Goal: Task Accomplishment & Management: Manage account settings

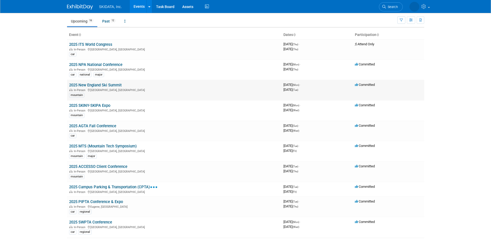
scroll to position [26, 0]
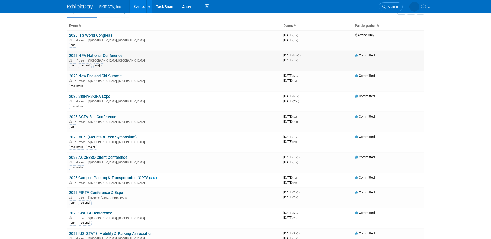
click at [90, 54] on link "2025 NPA National Conference" at bounding box center [95, 55] width 53 height 5
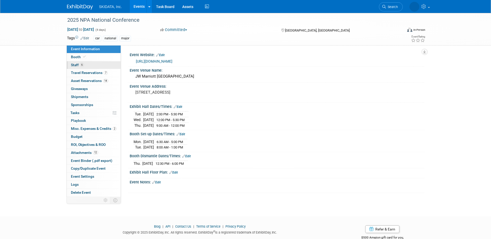
click at [77, 67] on span "Staff 6" at bounding box center [77, 65] width 13 height 4
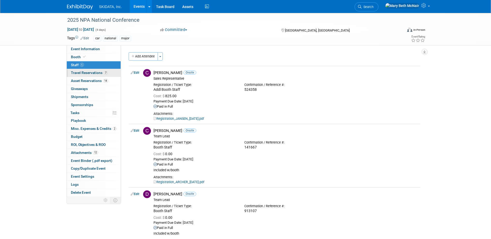
click at [83, 72] on span "Travel Reservations 7" at bounding box center [89, 73] width 37 height 4
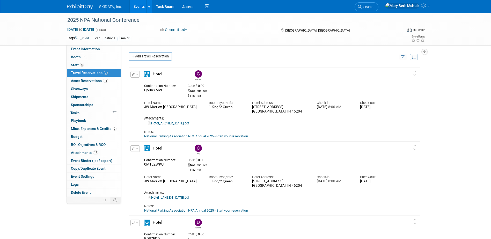
click at [133, 6] on link "Events" at bounding box center [139, 6] width 19 height 13
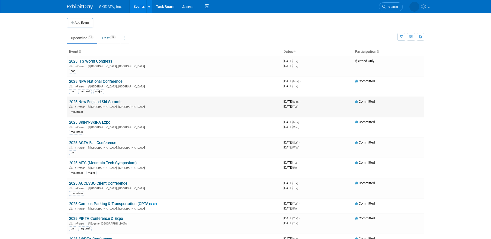
click at [112, 101] on link "2025 New England Ski Summit" at bounding box center [95, 102] width 53 height 5
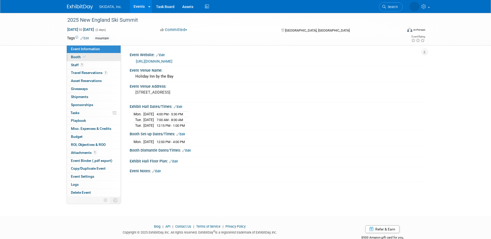
click at [77, 58] on span "Booth" at bounding box center [79, 57] width 16 height 4
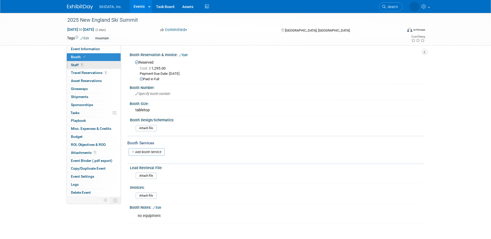
click at [76, 66] on span "Staff 1" at bounding box center [77, 65] width 13 height 4
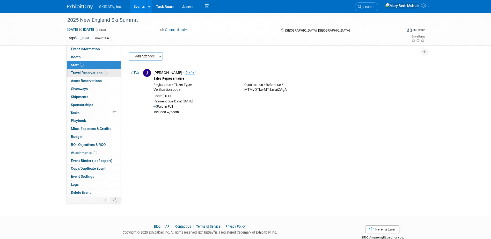
click at [76, 74] on span "Travel Reservations 1" at bounding box center [89, 73] width 37 height 4
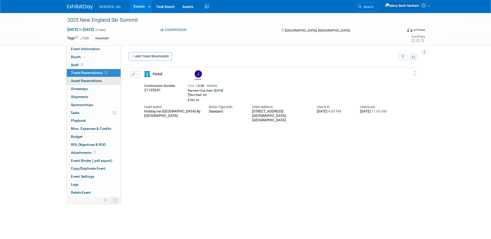
click at [76, 81] on span "Asset Reservations 0" at bounding box center [86, 81] width 31 height 4
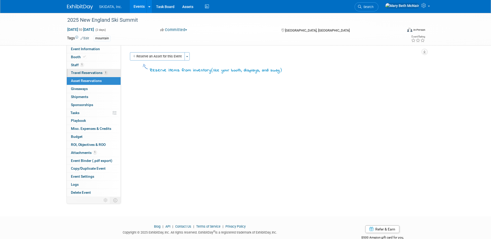
click at [74, 74] on span "Travel Reservations 1" at bounding box center [89, 73] width 37 height 4
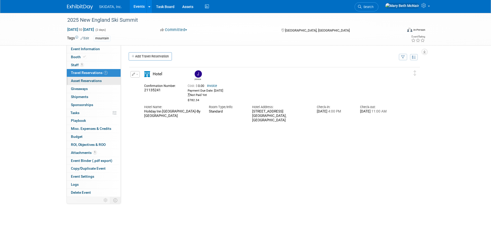
click at [76, 83] on span "Asset Reservations 0" at bounding box center [86, 81] width 31 height 4
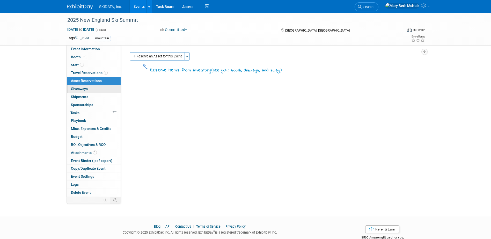
click at [75, 91] on span "Giveaways 0" at bounding box center [79, 89] width 17 height 4
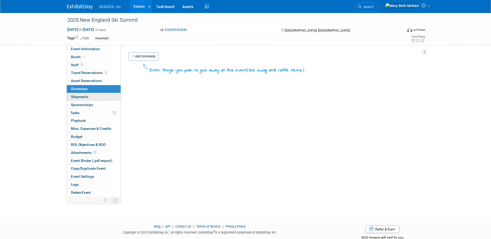
click at [75, 97] on span "Shipments 0" at bounding box center [79, 97] width 17 height 4
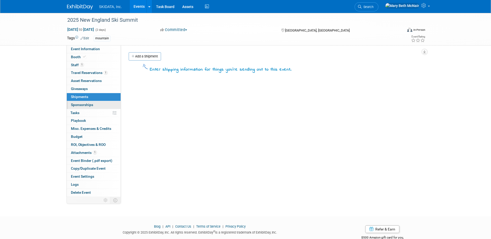
click at [74, 105] on span "Sponsorships 0" at bounding box center [82, 105] width 22 height 4
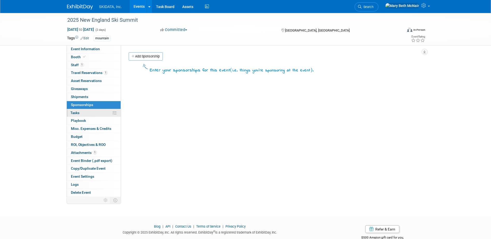
click at [74, 113] on span "Tasks 0%" at bounding box center [74, 113] width 9 height 4
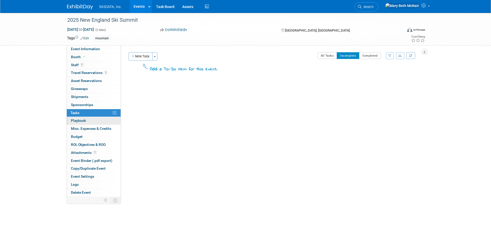
click at [74, 119] on span "Playbook 0" at bounding box center [78, 121] width 15 height 4
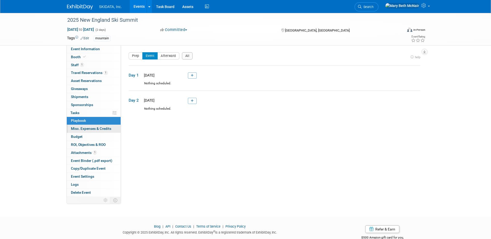
click at [72, 129] on span "Misc. Expenses & Credits 0" at bounding box center [91, 129] width 40 height 4
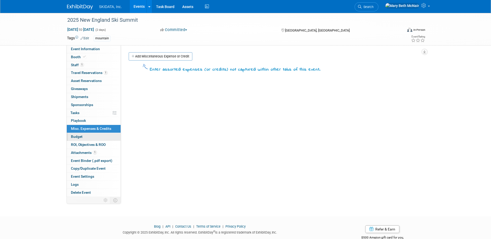
click at [72, 138] on span "Budget" at bounding box center [77, 137] width 12 height 4
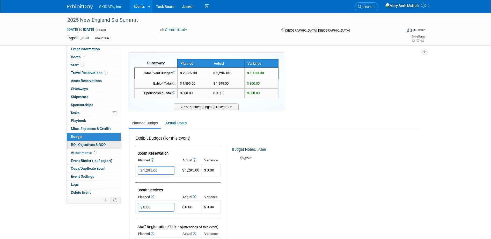
click at [74, 148] on link "0 ROI, Objectives & ROO 0" at bounding box center [94, 145] width 54 height 8
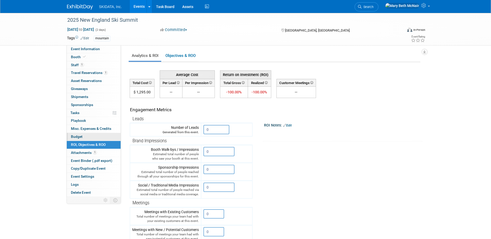
click at [72, 137] on span "Budget" at bounding box center [77, 137] width 12 height 4
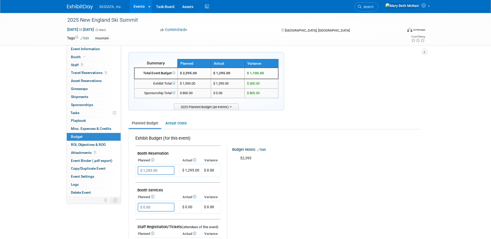
click at [117, 6] on span "SKIDATA, Inc." at bounding box center [110, 7] width 23 height 4
click at [110, 7] on span "SKIDATA, Inc." at bounding box center [110, 7] width 23 height 4
click at [139, 8] on link "Events" at bounding box center [139, 6] width 19 height 13
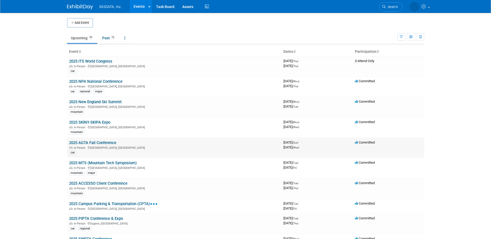
click at [82, 143] on link "2025 AGTA Fall Conference" at bounding box center [92, 143] width 47 height 5
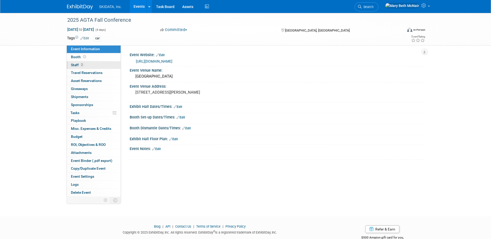
click at [70, 65] on link "2 Staff 2" at bounding box center [94, 65] width 54 height 8
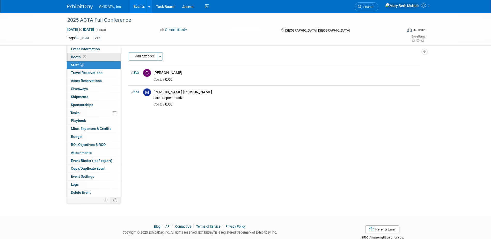
click at [71, 56] on link "Booth" at bounding box center [94, 57] width 54 height 8
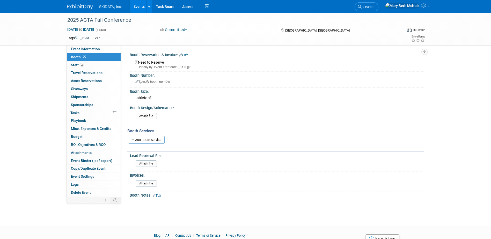
click at [176, 30] on button "Committed" at bounding box center [174, 29] width 31 height 5
click at [180, 52] on link "Not Going" at bounding box center [179, 52] width 41 height 7
click at [77, 66] on span "Staff 2" at bounding box center [77, 65] width 13 height 4
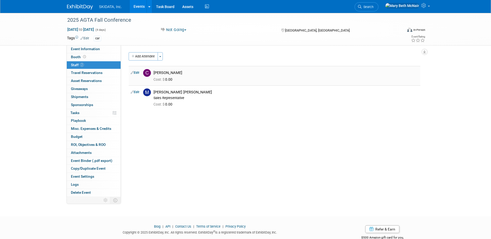
click at [136, 73] on link "Edit" at bounding box center [135, 73] width 9 height 4
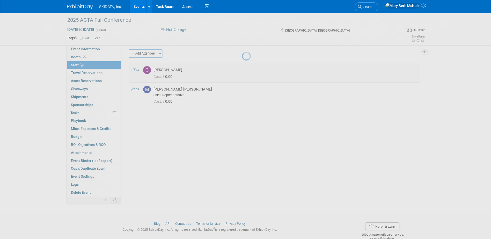
select select "42af982e-eca3-4b34-890d-17869d30795b"
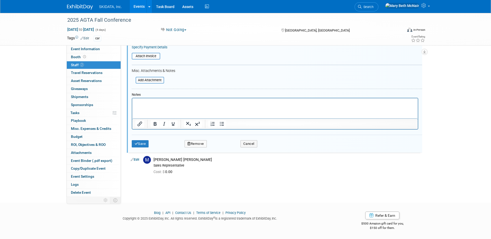
scroll to position [116, 0]
click at [195, 144] on button "Remove" at bounding box center [196, 143] width 22 height 7
click at [224, 151] on link "Yes" at bounding box center [224, 148] width 15 height 8
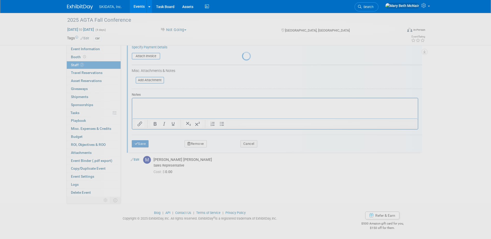
scroll to position [14, 0]
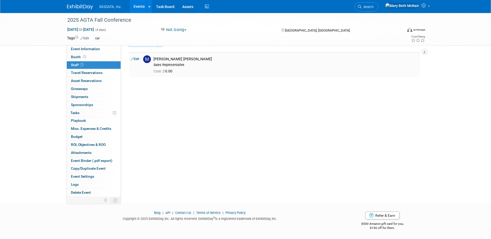
click at [136, 58] on link "Edit" at bounding box center [135, 59] width 9 height 4
select select "0f3782e5-e300-4886-835e-092f1c97042b"
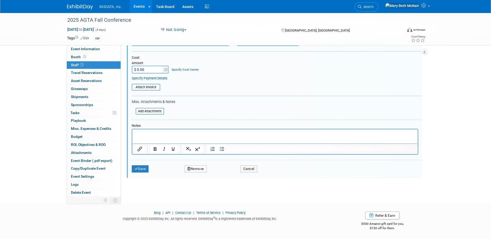
scroll to position [85, 0]
click at [189, 171] on icon "button" at bounding box center [189, 168] width 3 height 3
click at [222, 176] on link "Yes" at bounding box center [224, 173] width 15 height 8
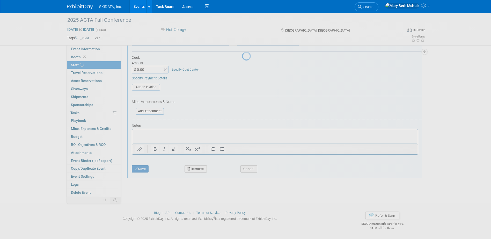
scroll to position [14, 0]
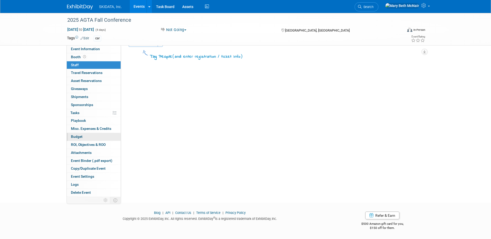
click at [82, 138] on span "Budget" at bounding box center [77, 137] width 12 height 4
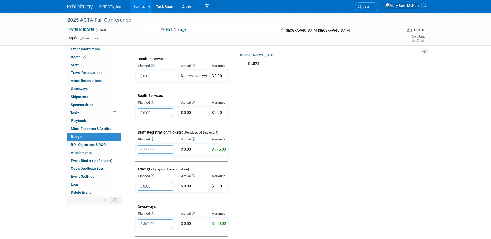
scroll to position [104, 0]
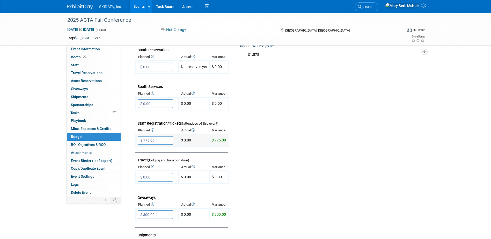
click at [160, 141] on input "$ 775.00" at bounding box center [155, 140] width 35 height 9
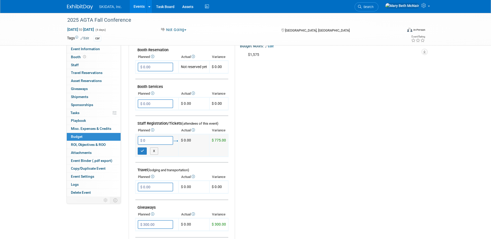
type input "$ 0.00"
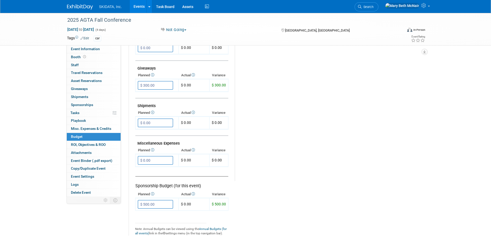
scroll to position [259, 0]
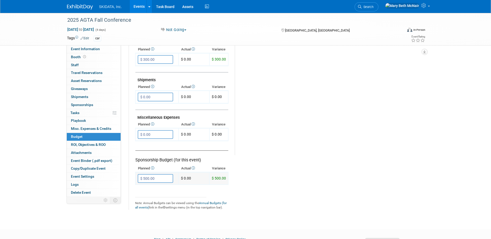
click at [158, 180] on input "$ 500.00" at bounding box center [155, 178] width 35 height 9
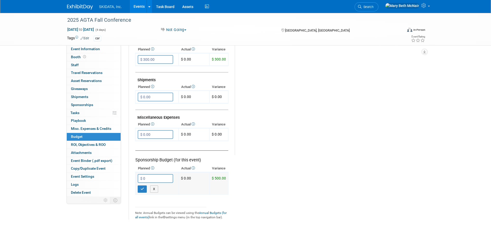
type input "$ 0.00"
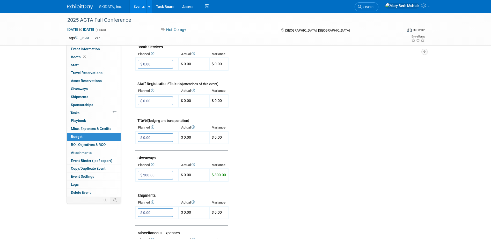
scroll to position [155, 0]
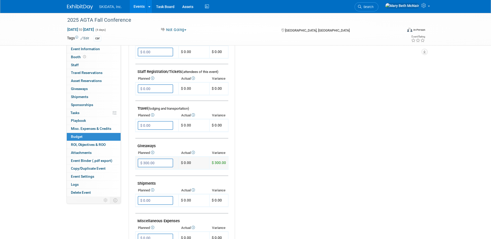
click at [165, 162] on input "$ 300.00" at bounding box center [155, 163] width 35 height 9
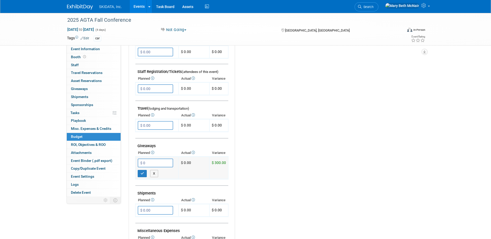
type input "$ 0.00"
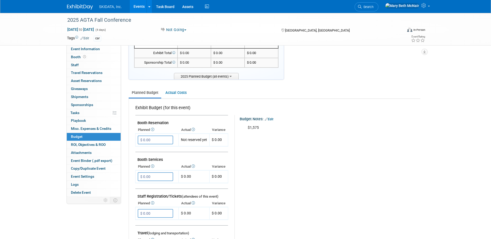
scroll to position [26, 0]
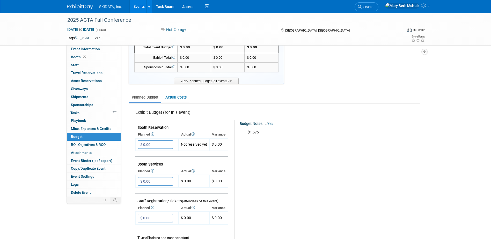
click at [272, 123] on link "Edit" at bounding box center [269, 124] width 9 height 4
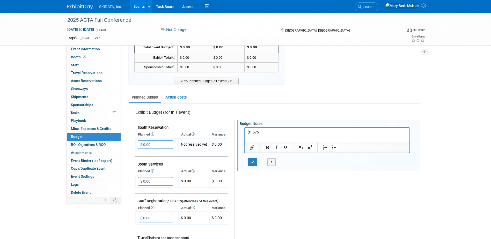
scroll to position [0, 0]
drag, startPoint x: 262, startPoint y: 134, endPoint x: 211, endPoint y: 134, distance: 51.6
click at [245, 134] on html "$1,575" at bounding box center [327, 131] width 165 height 7
click at [255, 160] on button "button" at bounding box center [253, 163] width 10 height 8
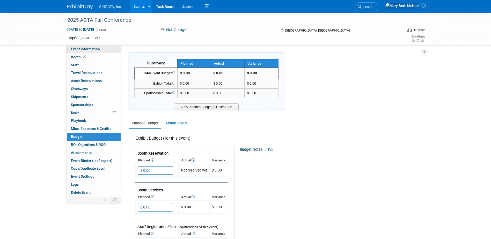
click at [86, 49] on span "Event Information" at bounding box center [85, 49] width 29 height 4
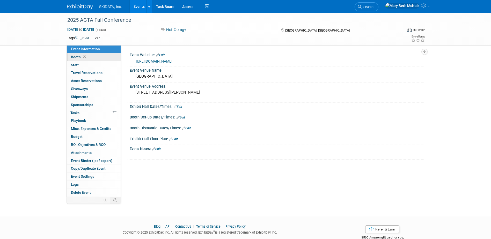
click at [80, 59] on span "Booth" at bounding box center [79, 57] width 16 height 4
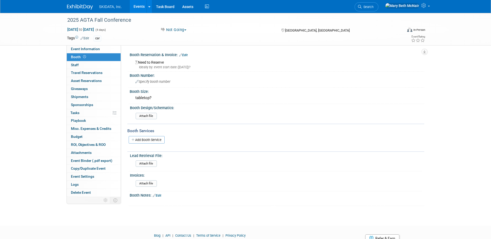
click at [184, 56] on link "Edit" at bounding box center [183, 55] width 9 height 4
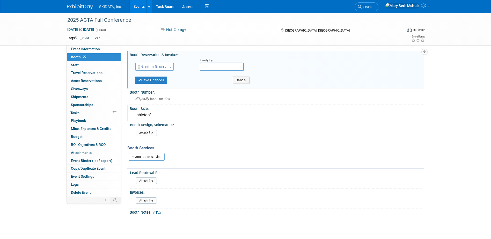
click at [212, 117] on div "tabletop?" at bounding box center [277, 115] width 287 height 8
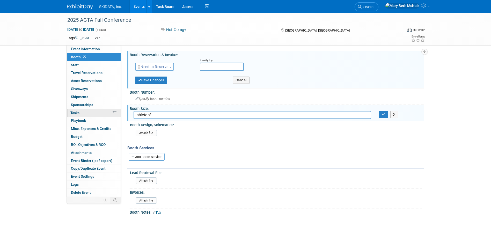
drag, startPoint x: 172, startPoint y: 118, endPoint x: 100, endPoint y: 116, distance: 71.3
click at [103, 116] on div "Event Information Event Info Booth Booth 1 Staff 1 Staff 0 Travel Reservations …" at bounding box center [245, 118] width 365 height 210
click at [384, 116] on icon "button" at bounding box center [384, 114] width 4 height 3
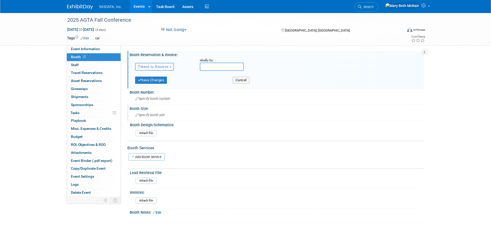
click at [79, 57] on span "Booth" at bounding box center [79, 57] width 16 height 4
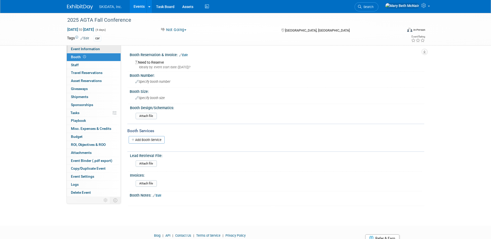
click at [78, 51] on span "Event Information" at bounding box center [85, 49] width 29 height 4
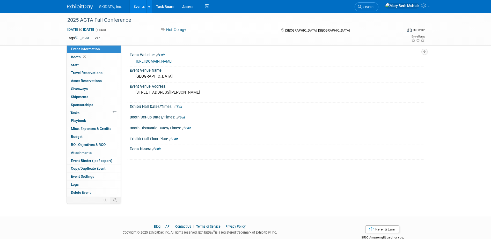
click at [137, 2] on link "Events" at bounding box center [139, 6] width 19 height 13
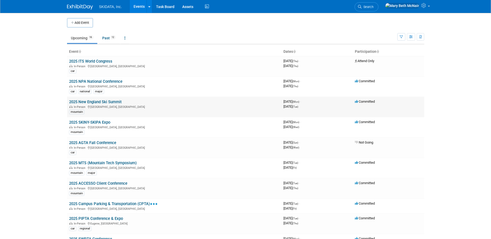
click at [101, 102] on link "2025 New England Ski Summit" at bounding box center [95, 102] width 53 height 5
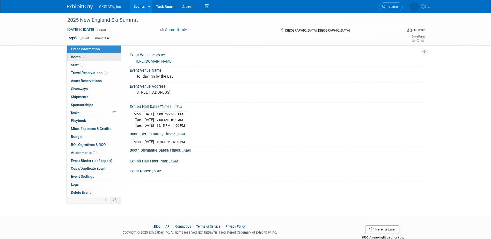
click at [74, 59] on span "Booth" at bounding box center [79, 57] width 16 height 4
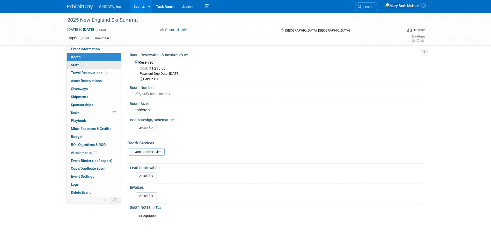
click at [75, 66] on span "Staff 1" at bounding box center [77, 65] width 13 height 4
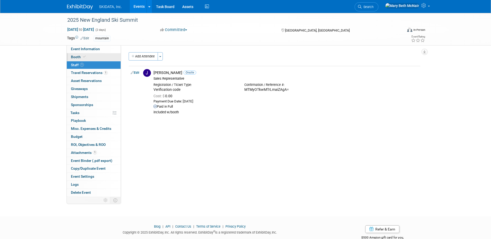
click at [74, 59] on span "Booth" at bounding box center [79, 57] width 16 height 4
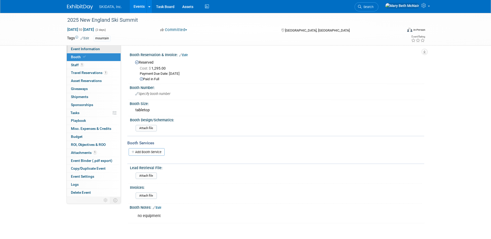
click at [77, 50] on span "Event Information" at bounding box center [85, 49] width 29 height 4
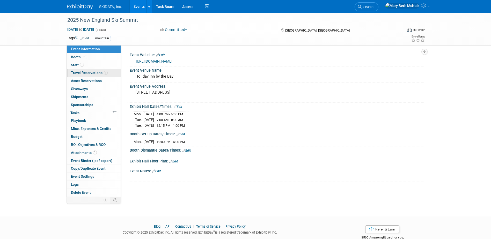
click at [85, 73] on span "Travel Reservations 1" at bounding box center [89, 73] width 37 height 4
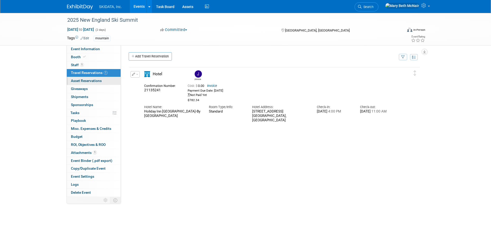
click at [80, 81] on span "Asset Reservations 0" at bounding box center [86, 81] width 31 height 4
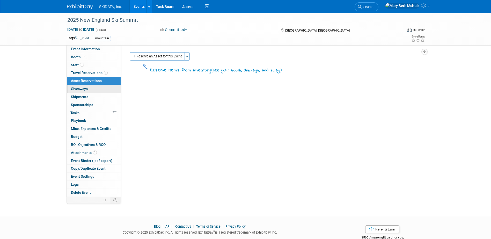
click at [81, 90] on span "Giveaways 0" at bounding box center [79, 89] width 17 height 4
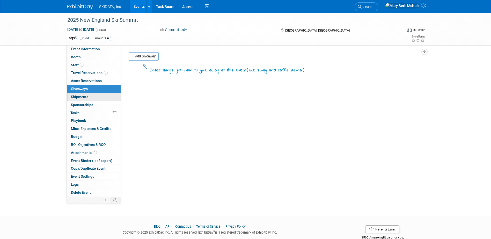
click at [79, 97] on span "Shipments 0" at bounding box center [79, 97] width 17 height 4
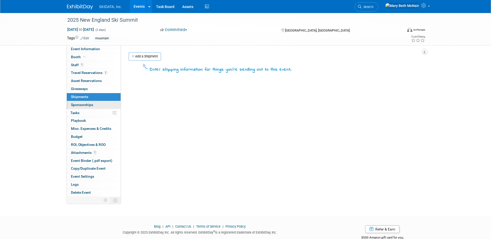
click at [80, 107] on link "0 Sponsorships 0" at bounding box center [94, 105] width 54 height 8
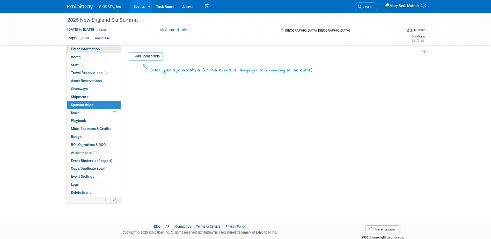
click at [83, 50] on span "Event Information" at bounding box center [85, 49] width 29 height 4
